Goal: Task Accomplishment & Management: Use online tool/utility

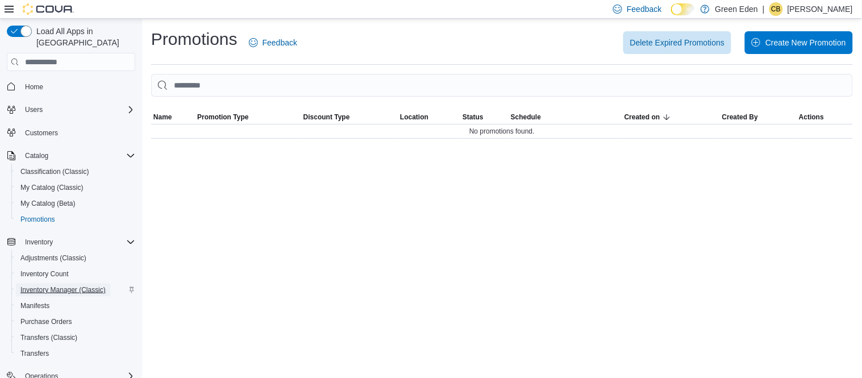
click at [93, 283] on span "Inventory Manager (Classic)" at bounding box center [62, 290] width 85 height 14
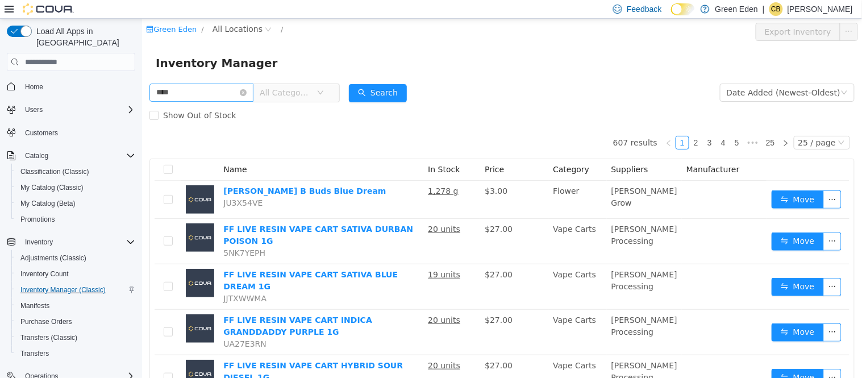
type input "****"
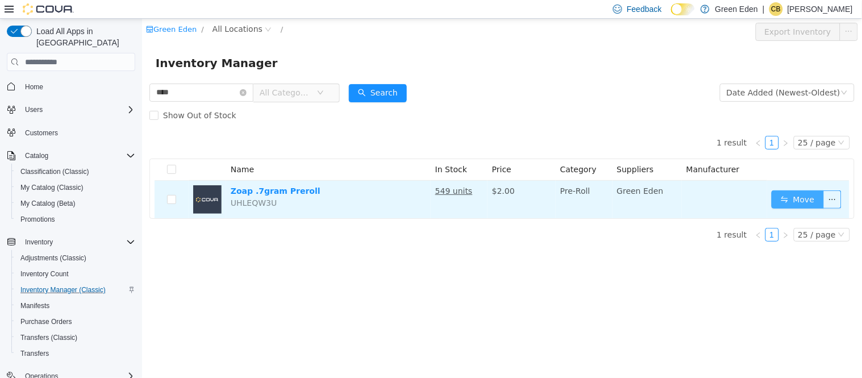
click at [799, 195] on button "Move" at bounding box center [797, 199] width 52 height 18
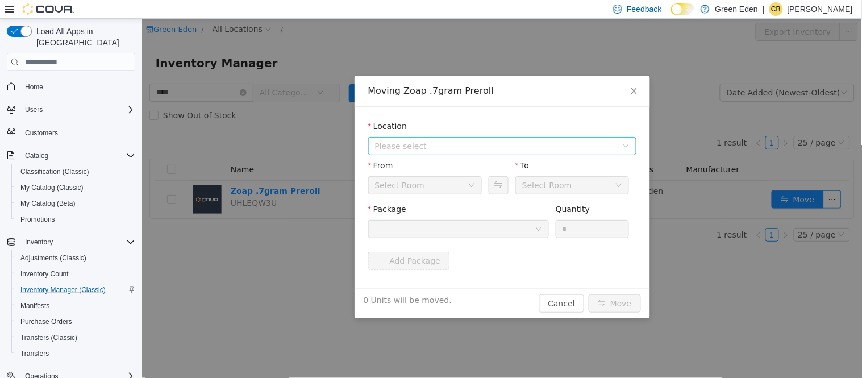
click at [506, 142] on span "Please select" at bounding box center [496, 145] width 242 height 11
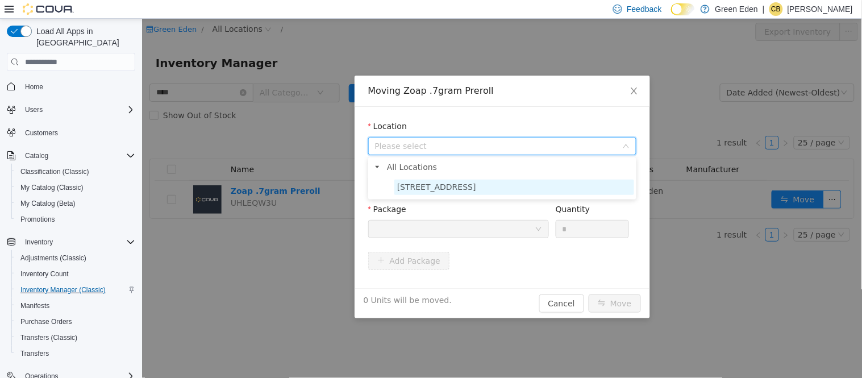
click at [464, 182] on span "[STREET_ADDRESS]" at bounding box center [436, 186] width 79 height 9
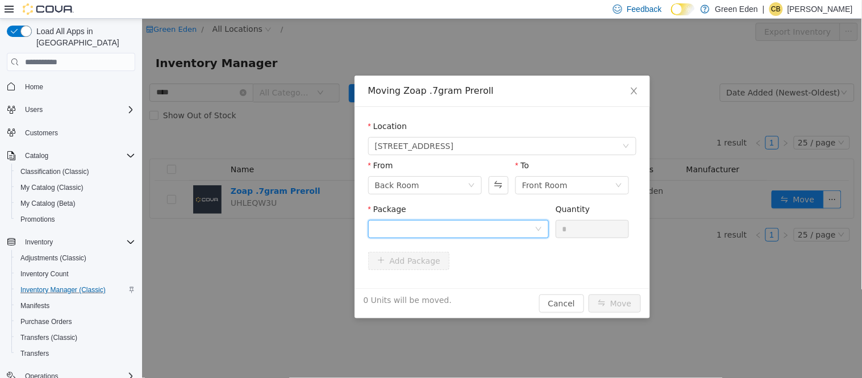
click at [459, 229] on div at bounding box center [455, 229] width 160 height 17
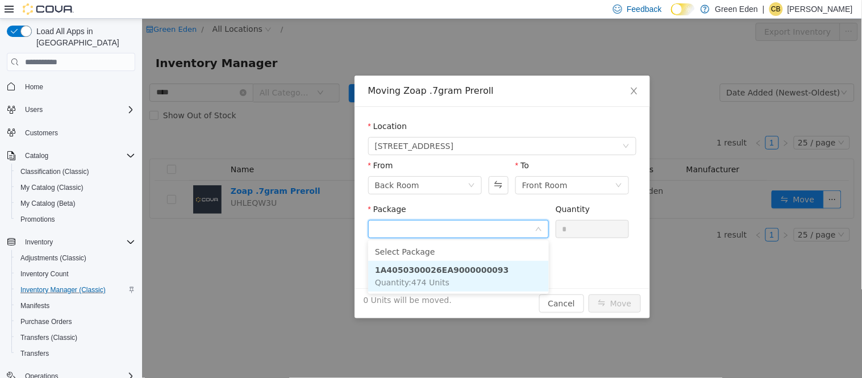
click at [468, 273] on strong "1A4050300026EA9000000093" at bounding box center [442, 269] width 134 height 9
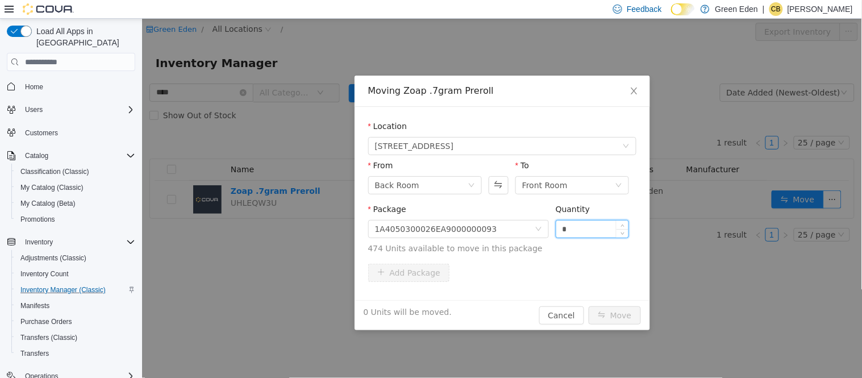
click at [561, 230] on input "*" at bounding box center [592, 229] width 73 height 17
type input "***"
click at [620, 308] on button "Move" at bounding box center [614, 315] width 52 height 18
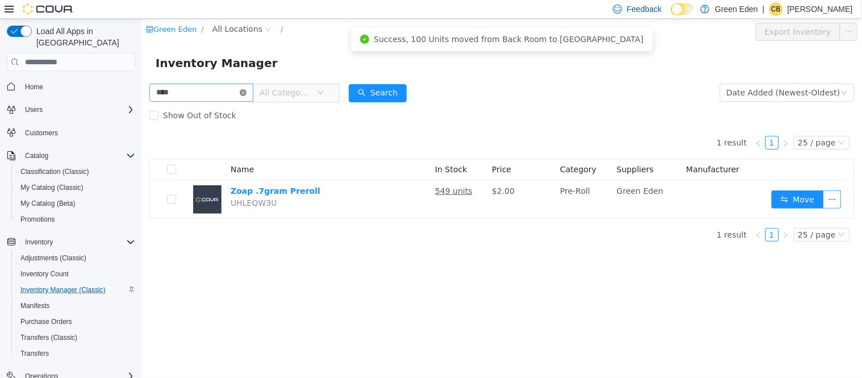
click at [246, 93] on icon "icon: close-circle" at bounding box center [242, 92] width 7 height 7
